Goal: Obtain resource: Download file/media

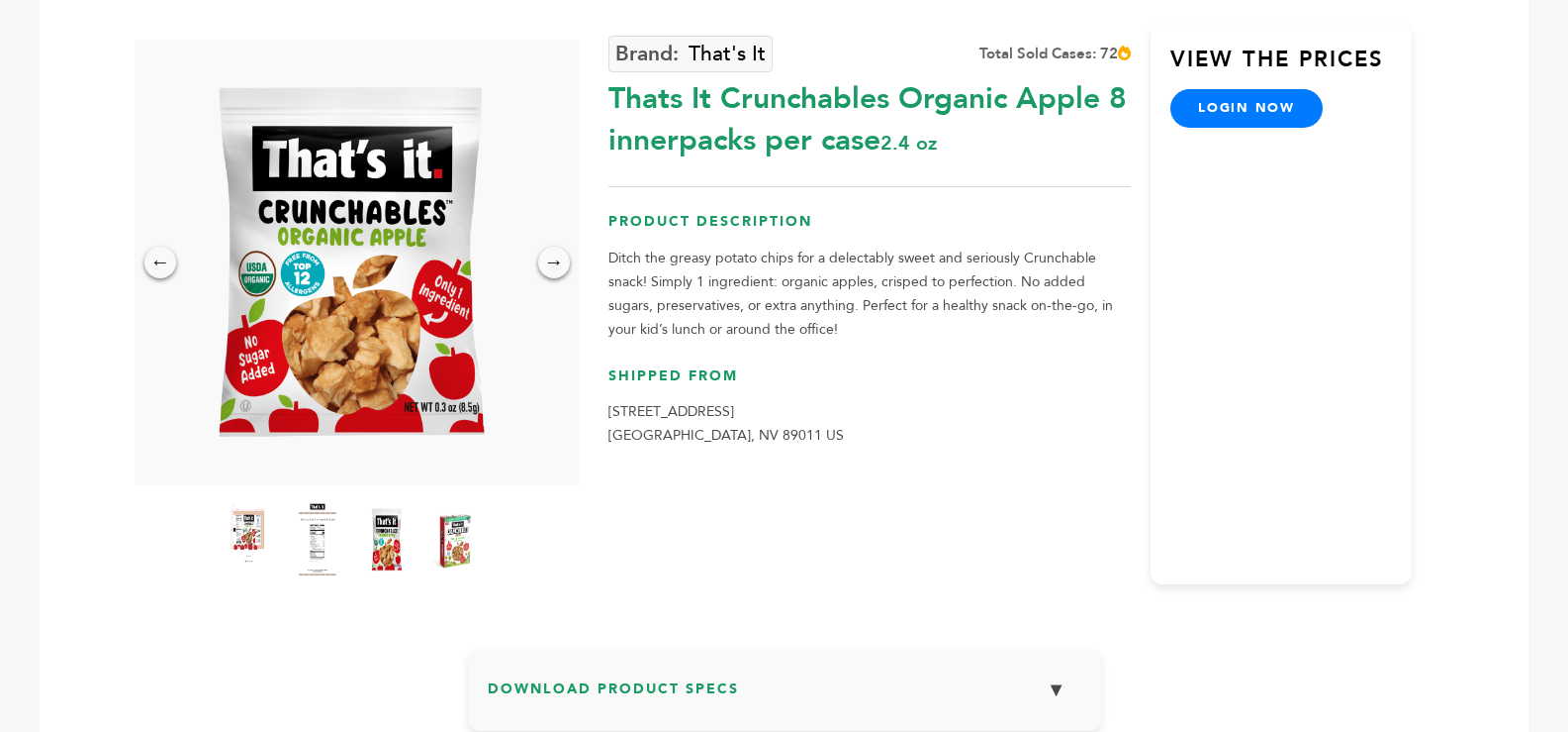
scroll to position [198, 0]
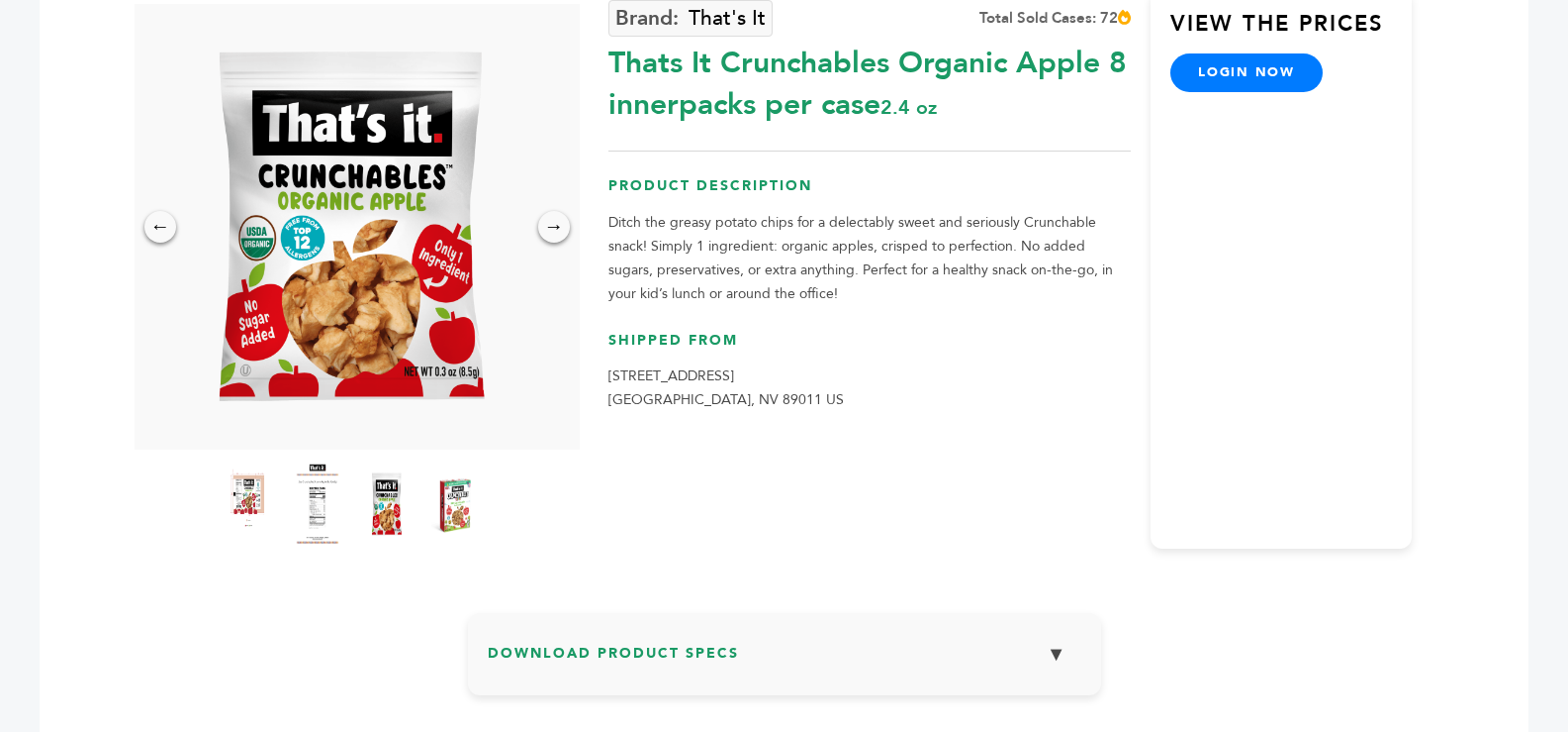
click at [310, 496] on img at bounding box center [317, 504] width 55 height 87
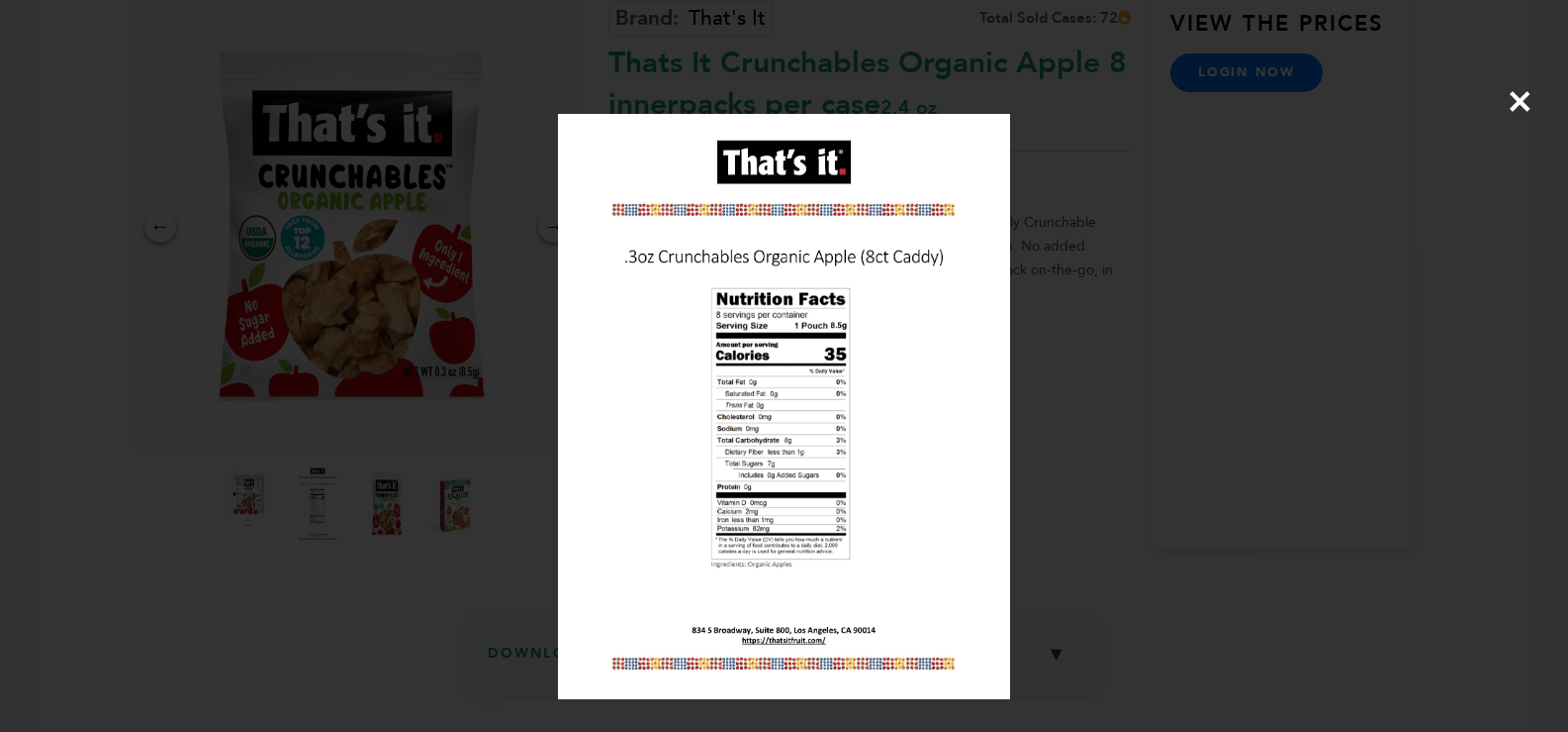
click at [1536, 93] on div "×" at bounding box center [784, 366] width 1568 height 732
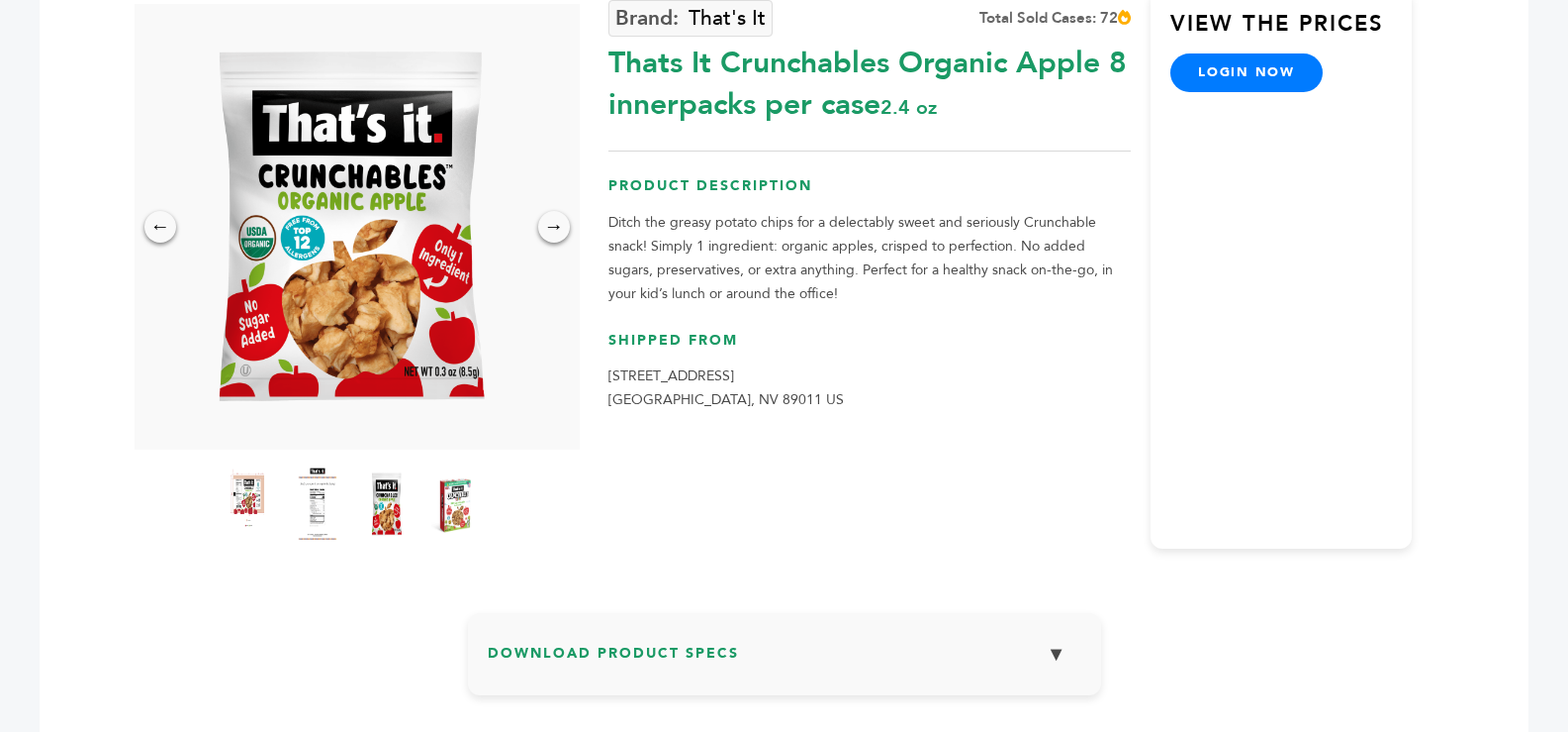
click at [658, 652] on h3 "Download Product Specs ▼" at bounding box center [784, 661] width 594 height 58
click at [786, 705] on link "Product Label" at bounding box center [784, 707] width 213 height 68
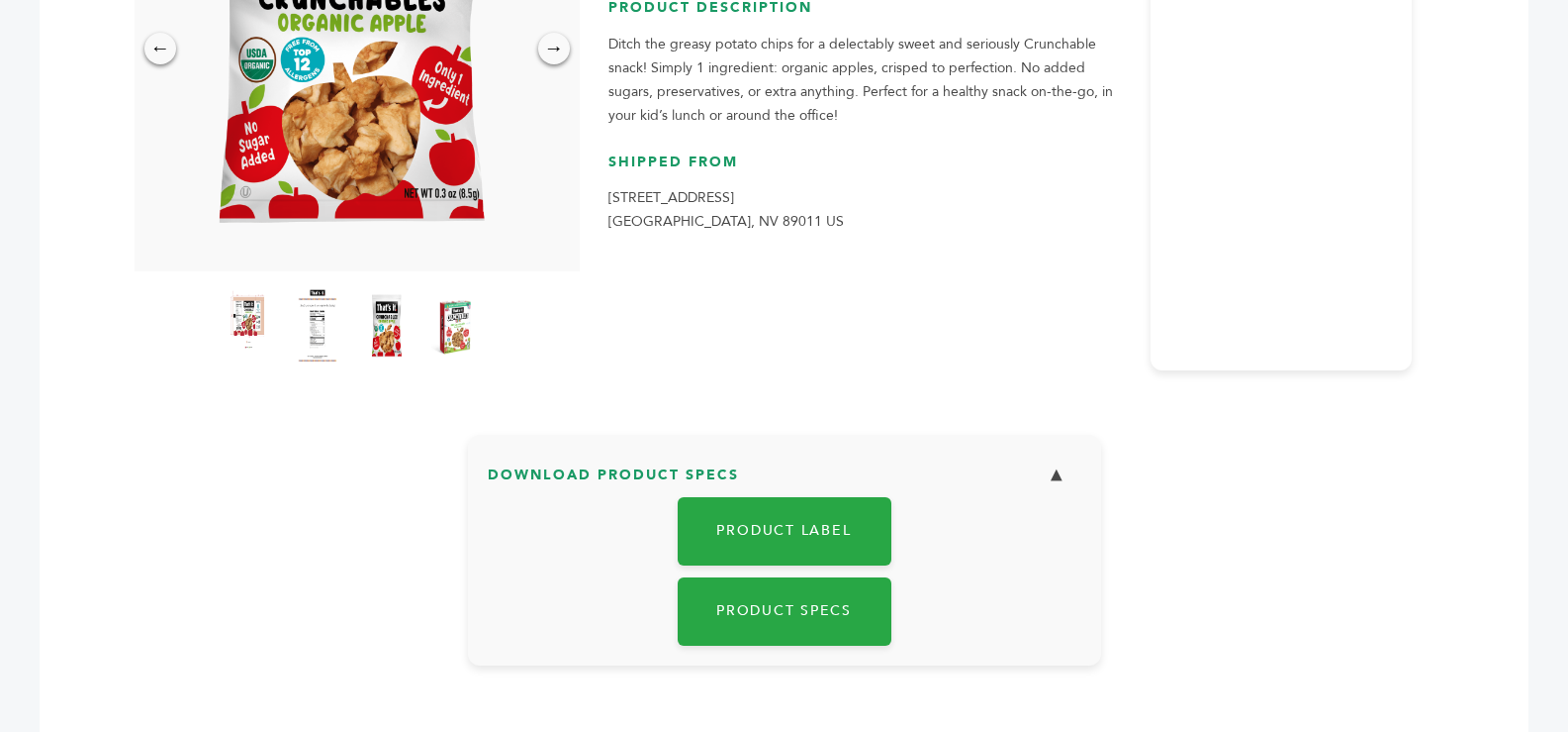
scroll to position [495, 0]
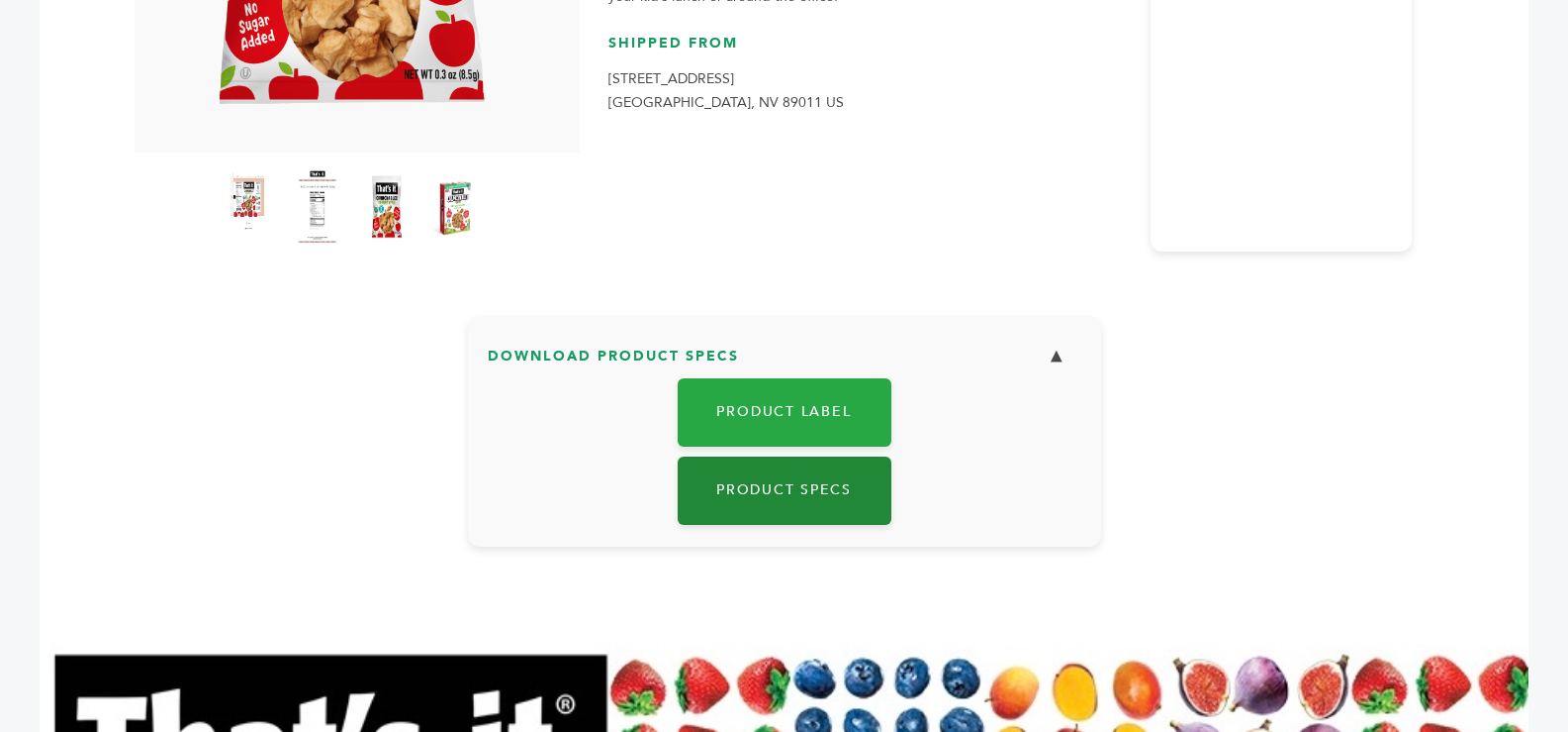
click at [789, 491] on link "Product Specs" at bounding box center [784, 491] width 213 height 68
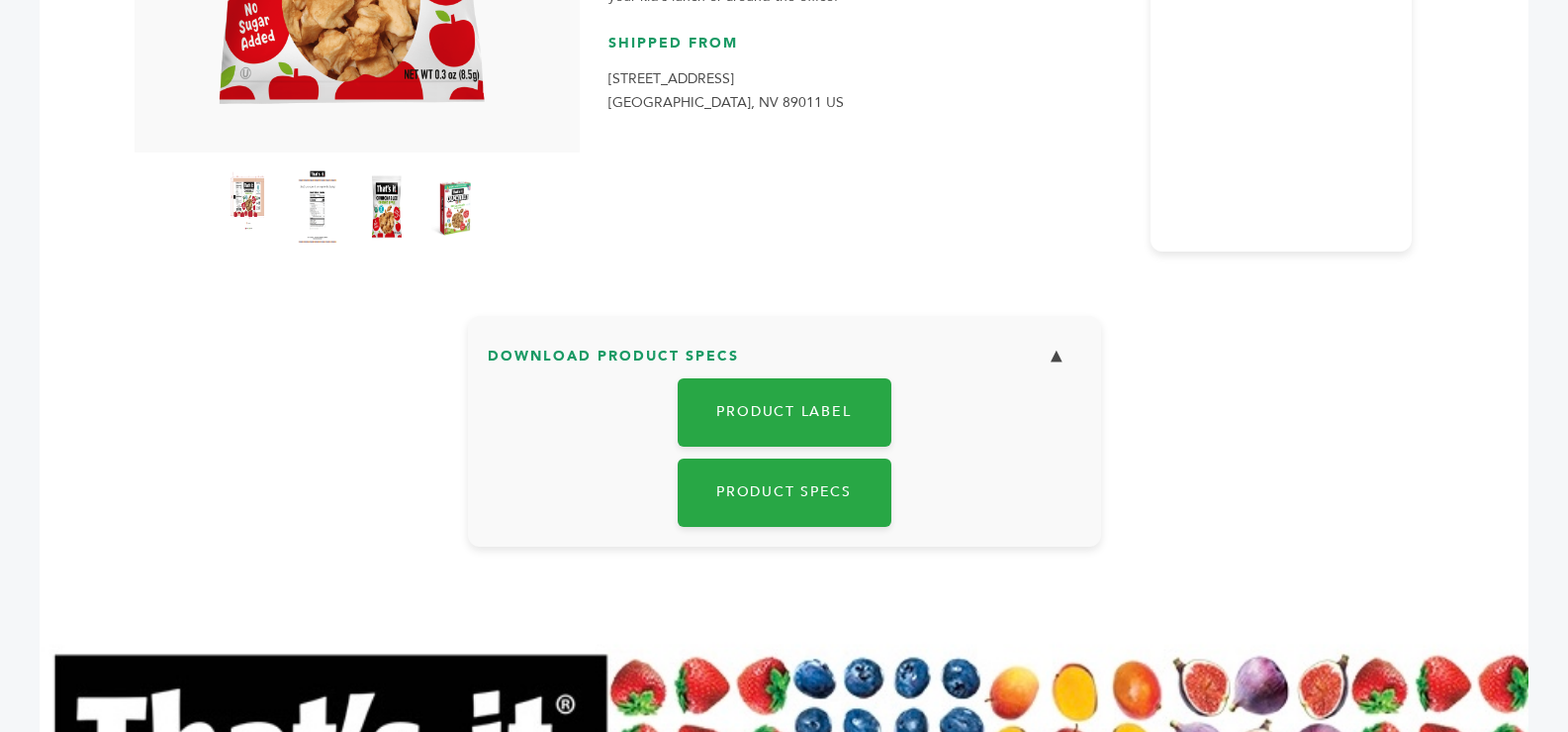
click at [1058, 353] on button "▼" at bounding box center [1057, 357] width 50 height 43
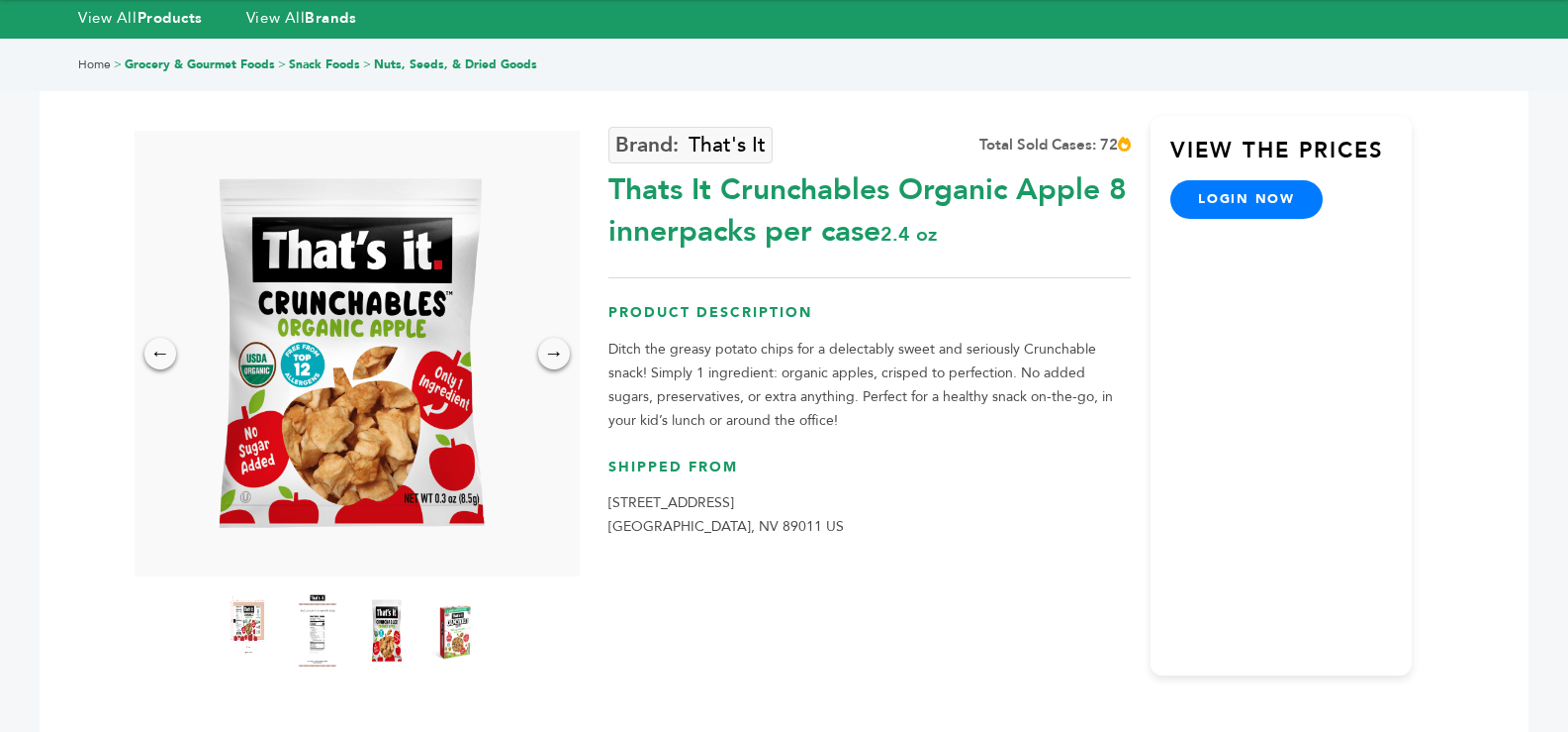
scroll to position [0, 0]
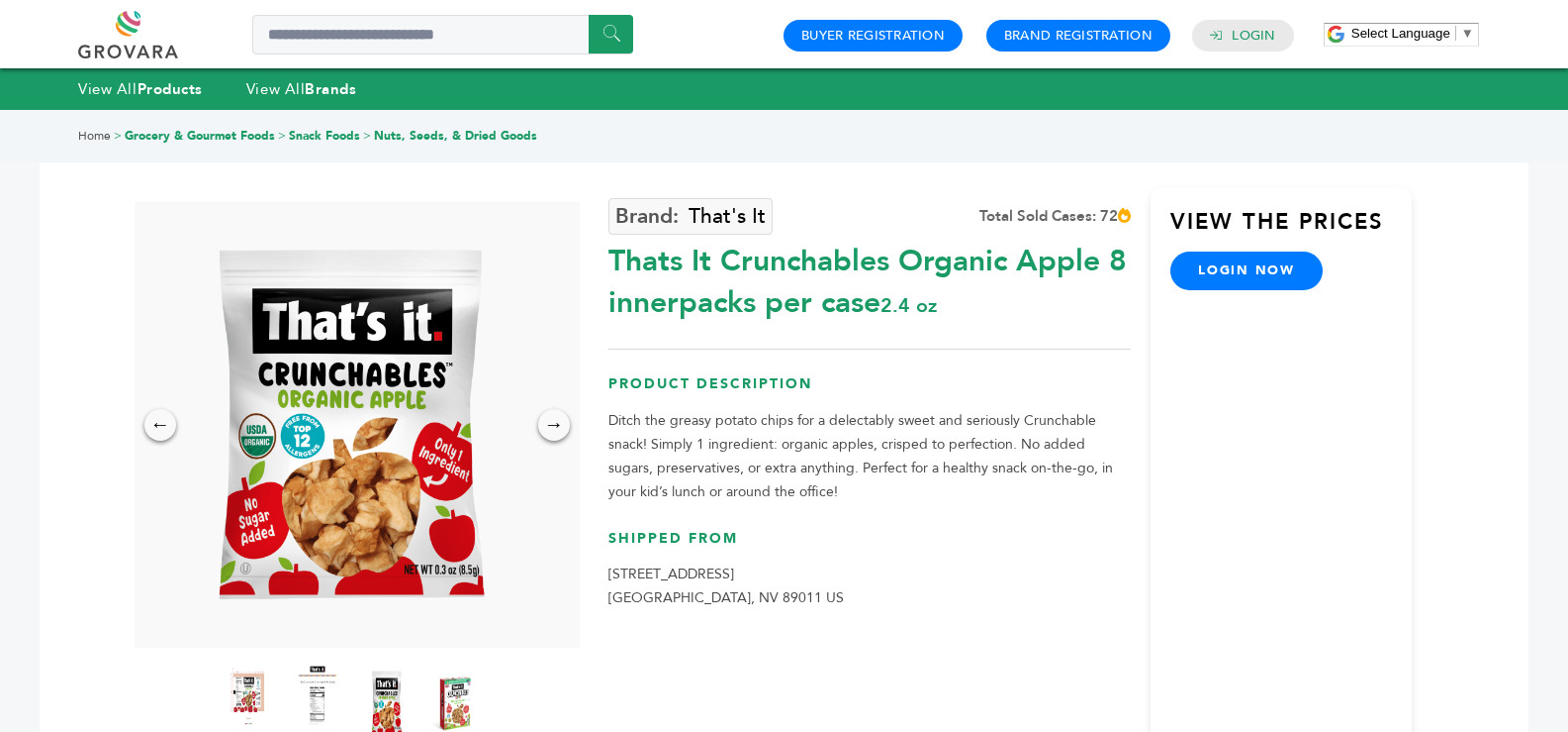
drag, startPoint x: 615, startPoint y: 260, endPoint x: 1115, endPoint y: 278, distance: 500.3
click at [1115, 278] on div "Thats It Crunchables Organic Apple 8 innerpacks per case 2.4 oz" at bounding box center [870, 276] width 522 height 93
click at [1240, 500] on div "View the Prices login now" at bounding box center [1282, 467] width 261 height 559
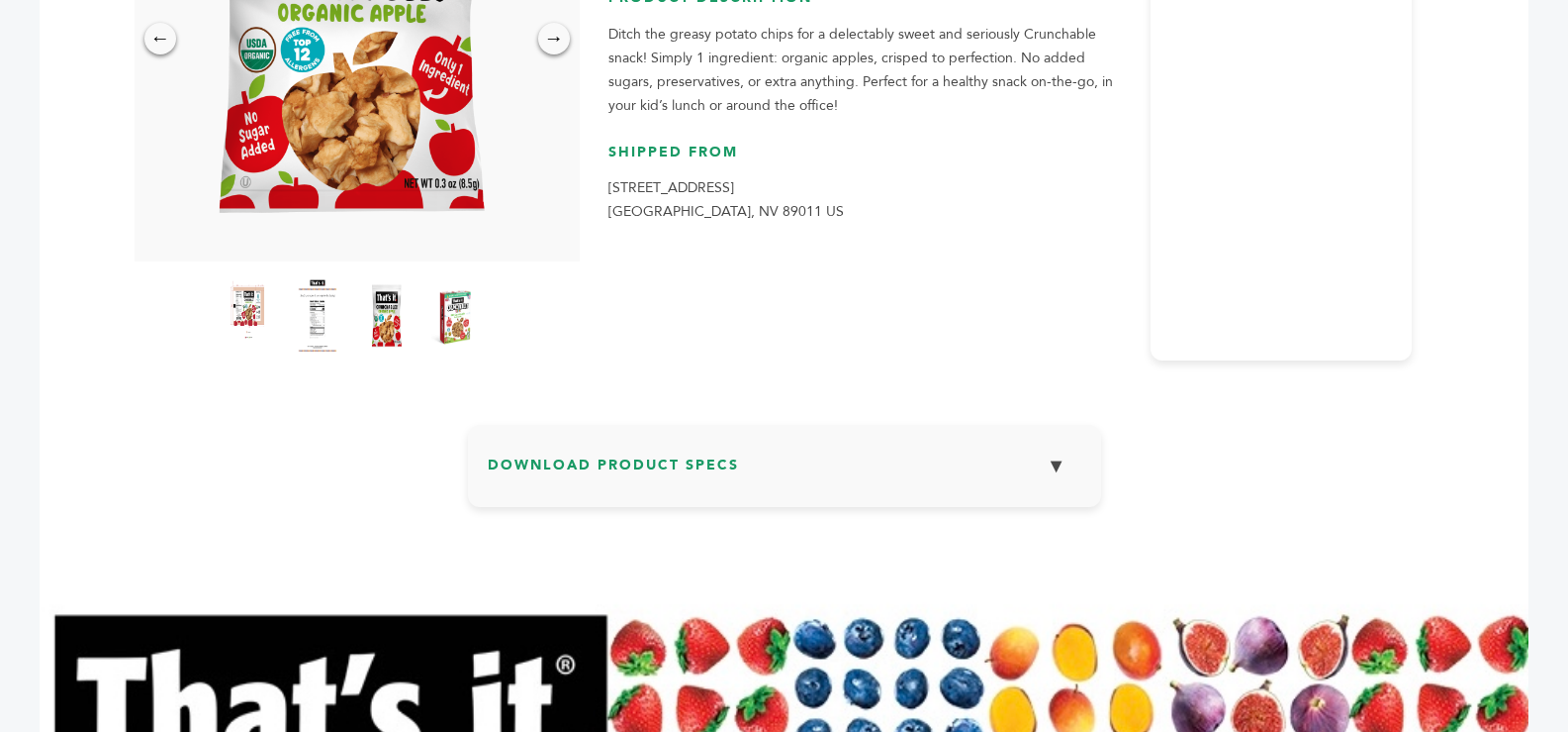
scroll to position [396, 0]
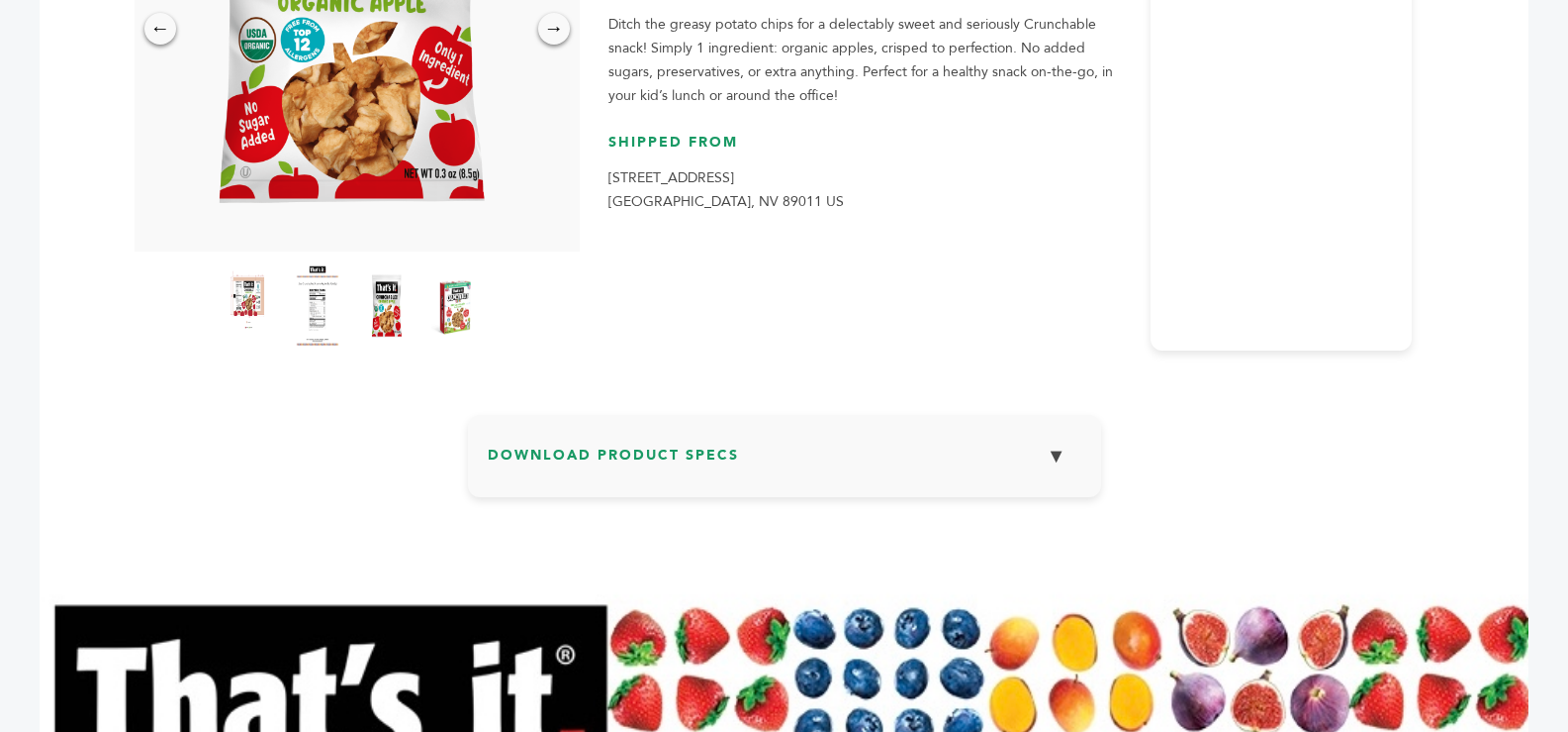
click at [312, 293] on img at bounding box center [317, 305] width 55 height 87
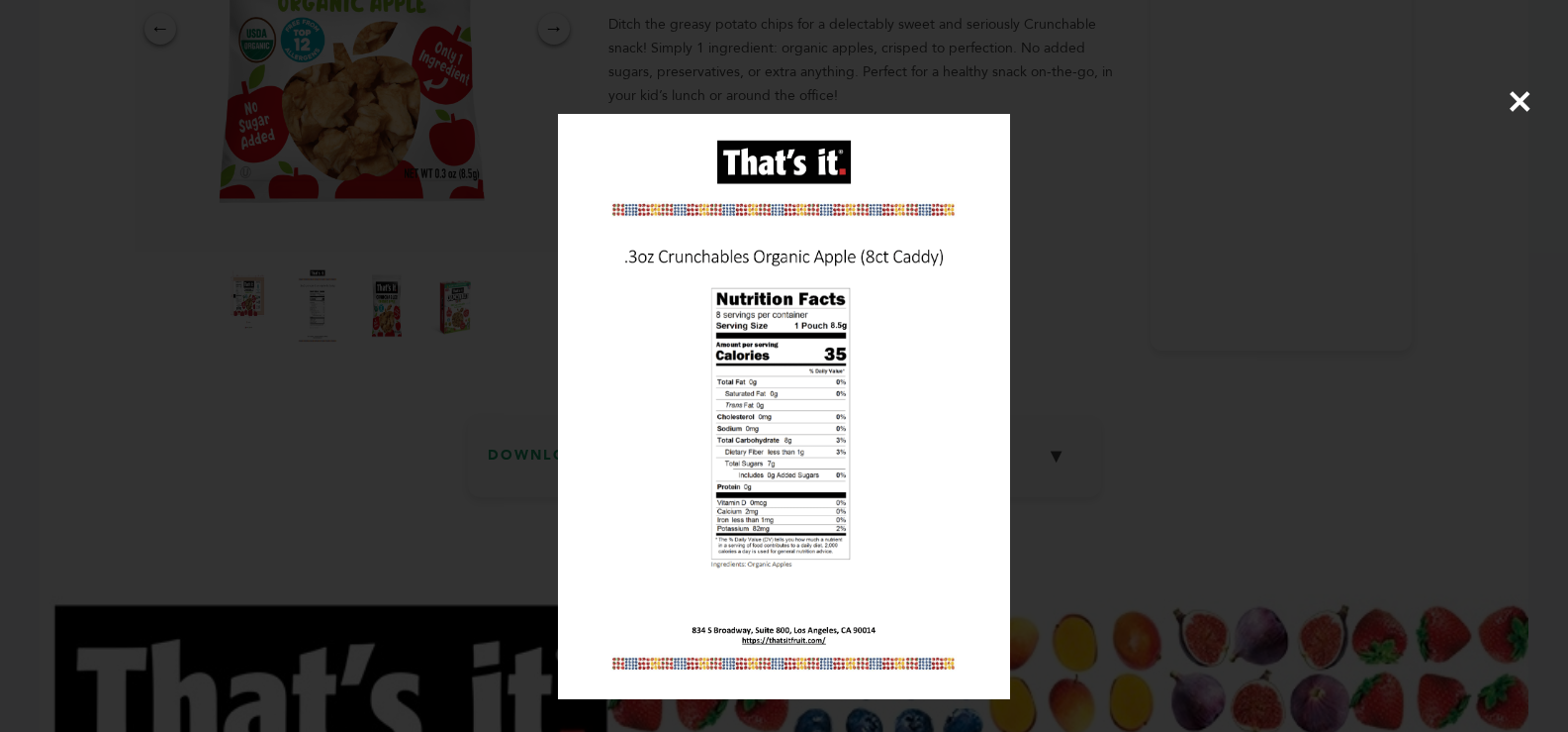
click at [1504, 92] on div "×" at bounding box center [784, 366] width 1568 height 732
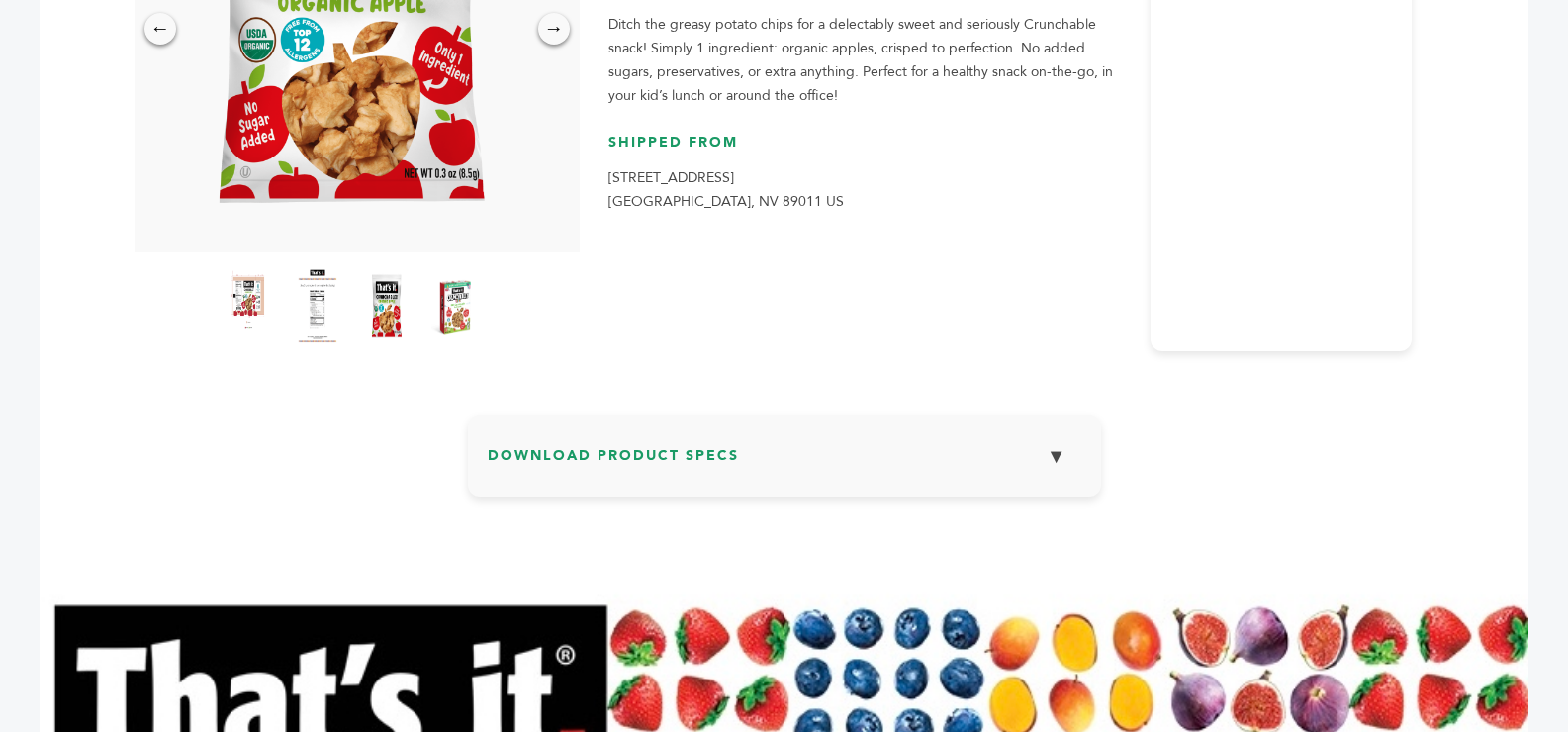
click at [1063, 459] on button "▼" at bounding box center [1057, 456] width 50 height 43
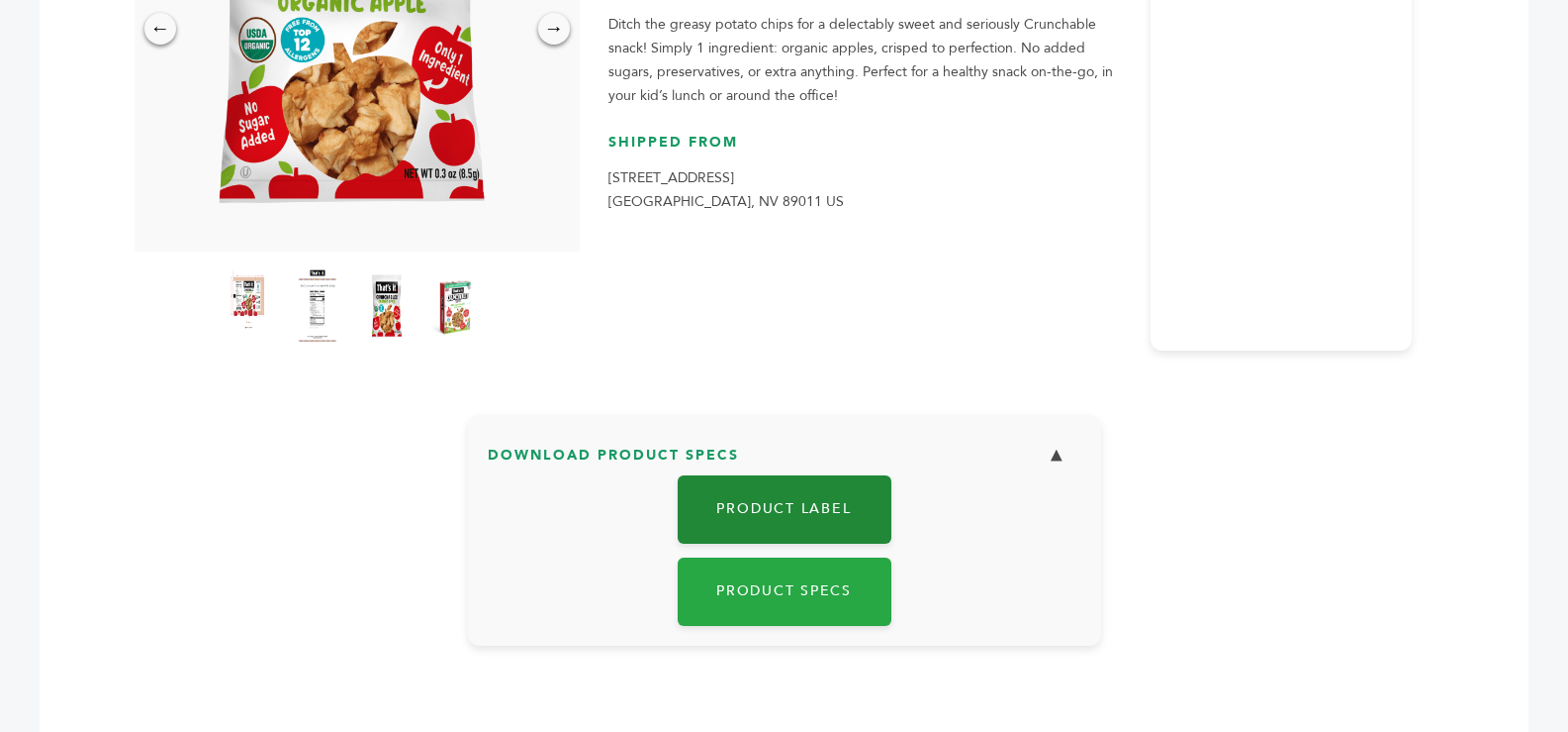
click at [842, 502] on link "Product Label" at bounding box center [784, 510] width 213 height 68
